Goal: Navigation & Orientation: Go to known website

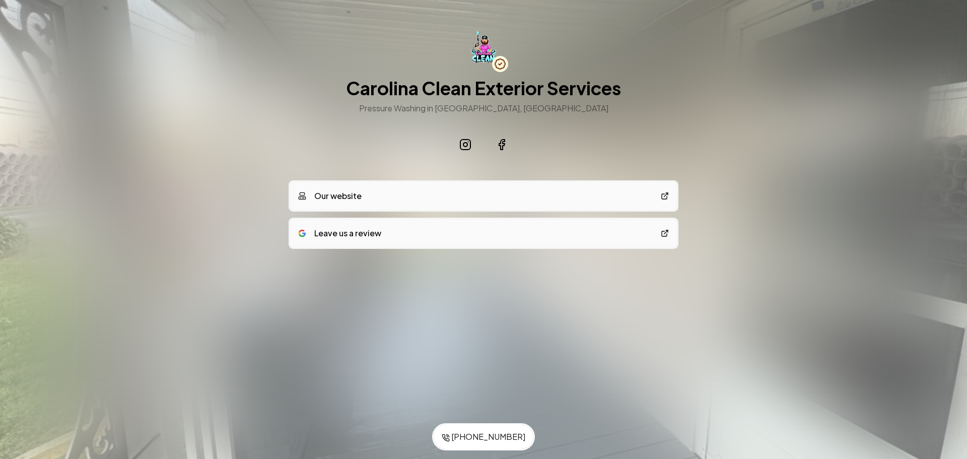
click at [393, 196] on link "Our website" at bounding box center [483, 196] width 387 height 28
click at [422, 230] on link "Leave us a review" at bounding box center [483, 232] width 387 height 28
click at [408, 199] on link "Our website" at bounding box center [483, 196] width 387 height 28
click at [391, 202] on link "Our website" at bounding box center [483, 196] width 387 height 28
